Goal: Task Accomplishment & Management: Complete application form

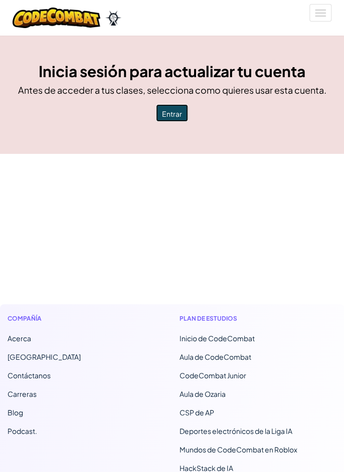
click at [173, 109] on font "Entrar" at bounding box center [172, 113] width 20 height 9
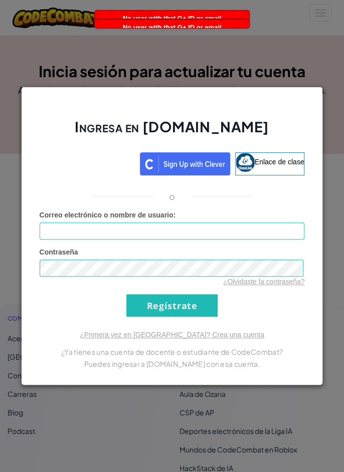
click at [255, 72] on div "Ingresa en [DOMAIN_NAME] Enlace de clase o Error desconocido. Correo electrónic…" at bounding box center [172, 236] width 344 height 472
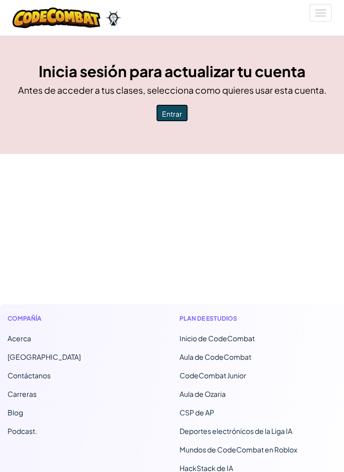
click at [171, 117] on font "Entrar" at bounding box center [172, 113] width 20 height 9
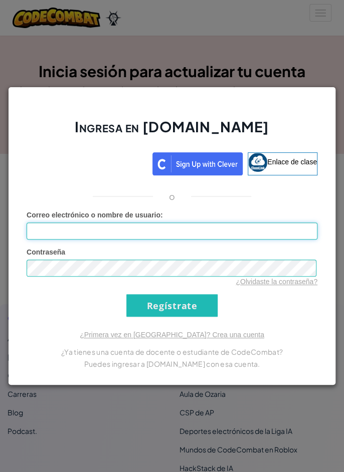
click at [225, 234] on input "Correo electrónico o nombre de usuario :" at bounding box center [172, 230] width 291 height 17
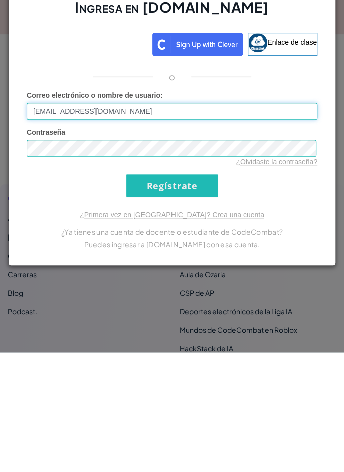
click at [54, 229] on input "[EMAIL_ADDRESS][DOMAIN_NAME]" at bounding box center [172, 230] width 291 height 17
click at [45, 229] on input "[EMAIL_ADDRESS][DOMAIN_NAME]" at bounding box center [172, 230] width 291 height 17
type input "[EMAIL_ADDRESS][DOMAIN_NAME]"
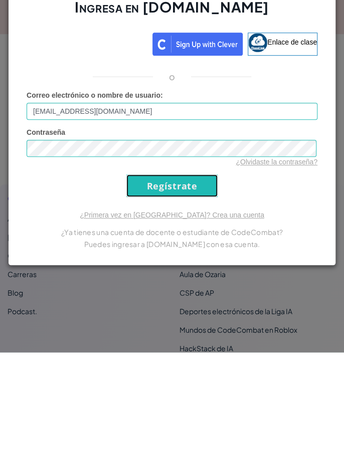
click at [186, 303] on input "Regístrate" at bounding box center [171, 305] width 91 height 23
